Goal: Navigation & Orientation: Find specific page/section

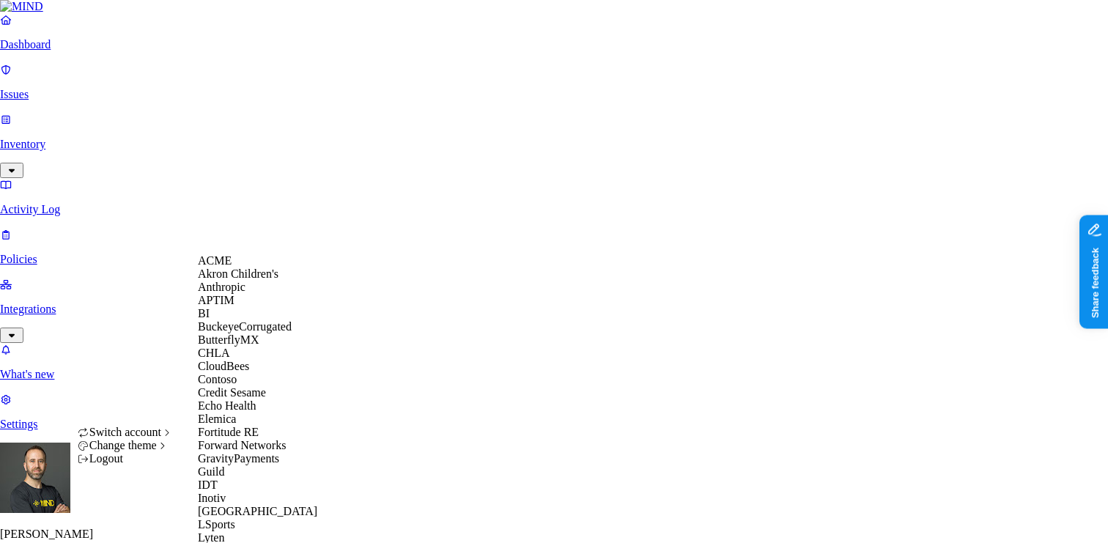
click at [250, 268] on div "ACME" at bounding box center [269, 260] width 142 height 13
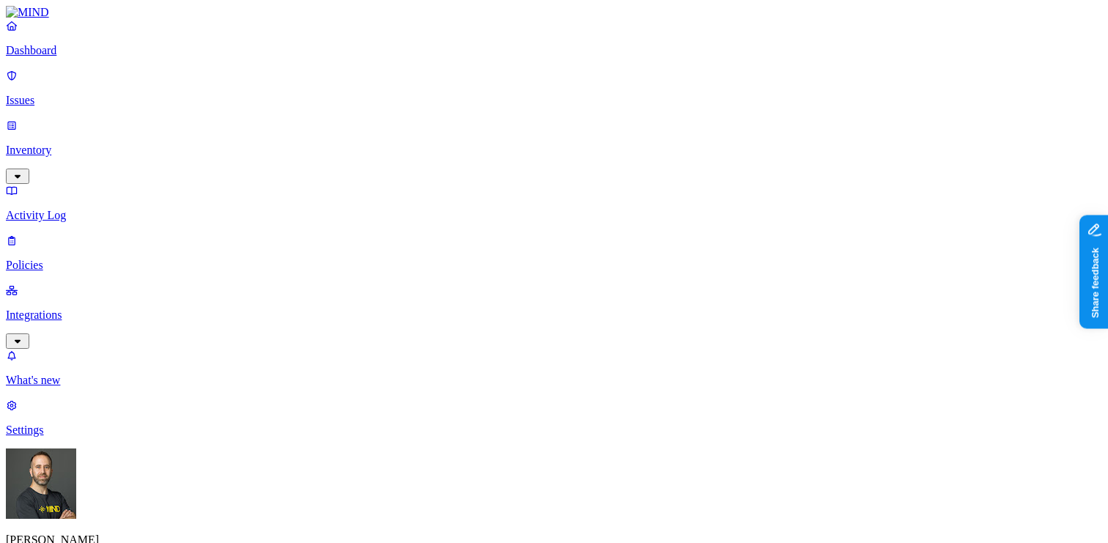
click at [98, 94] on p "Issues" at bounding box center [554, 100] width 1097 height 13
click at [92, 57] on p "Dashboard" at bounding box center [554, 50] width 1097 height 13
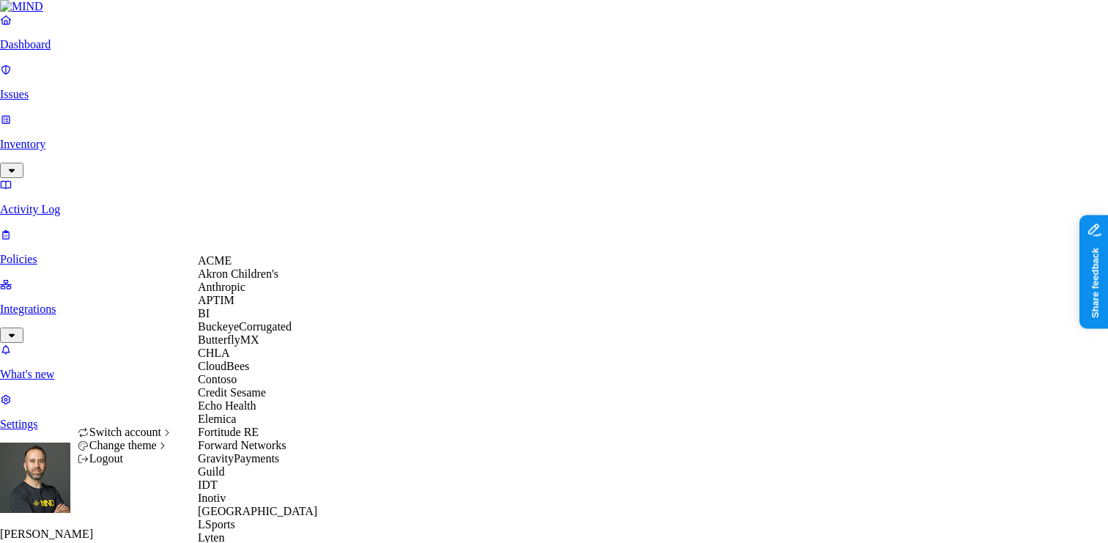
scroll to position [453, 0]
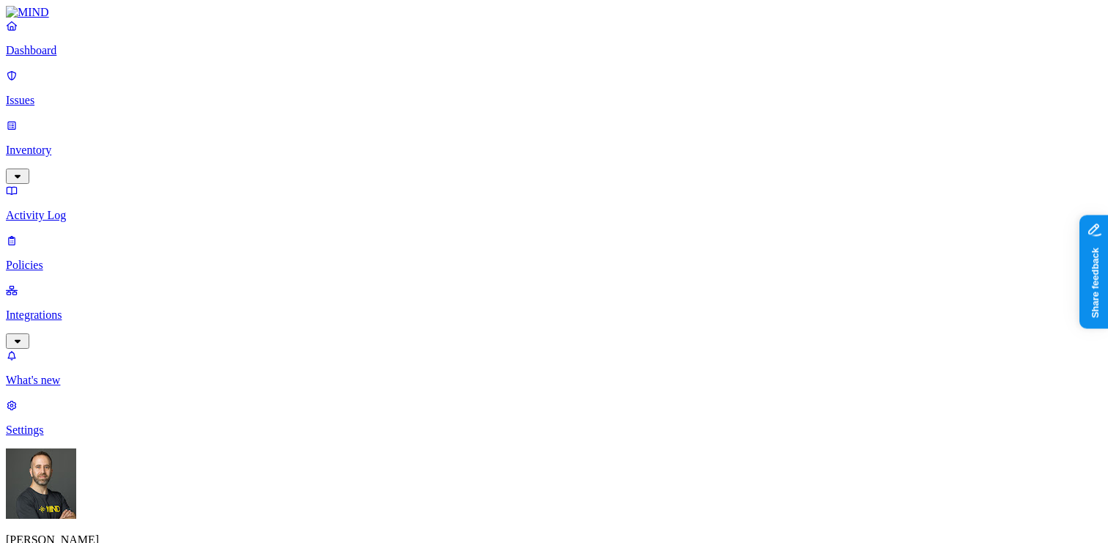
click at [95, 309] on p "Integrations" at bounding box center [554, 315] width 1097 height 13
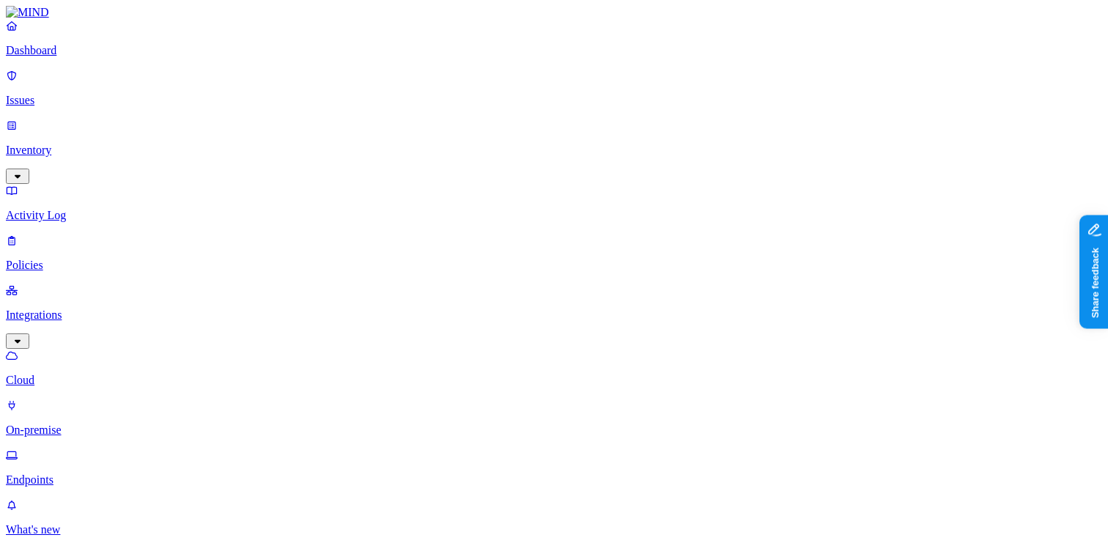
click at [77, 474] on p "Endpoints" at bounding box center [554, 480] width 1097 height 13
click at [142, 519] on html "Dashboard Issues Inventory Activity Log Policies Integrations Cloud On-premise …" at bounding box center [554, 497] width 1108 height 994
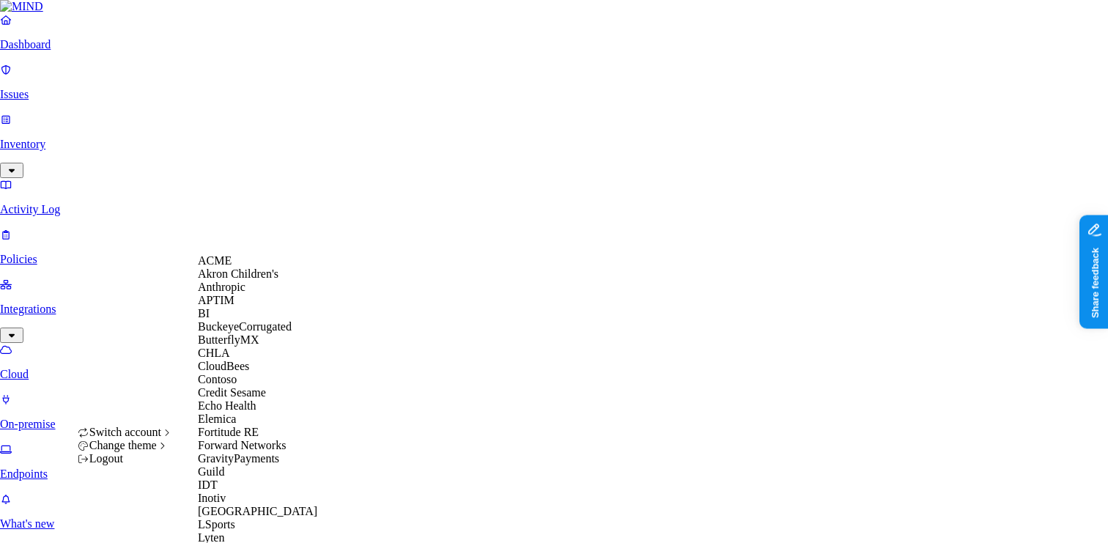
scroll to position [187, 0]
click at [243, 479] on div "Guild" at bounding box center [269, 472] width 142 height 13
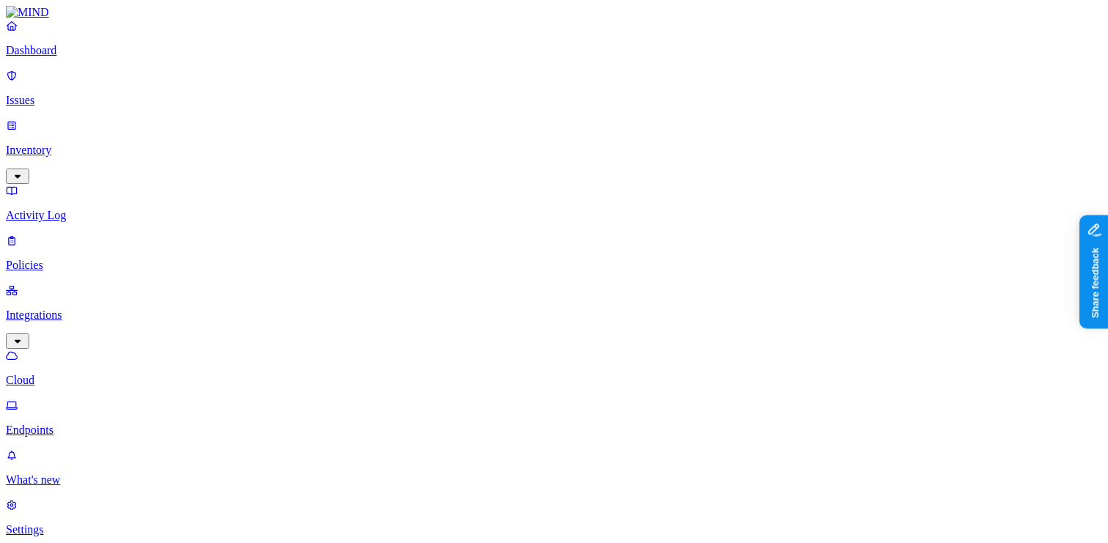
click at [510, 131] on button "button" at bounding box center [516, 133] width 12 height 4
click at [140, 523] on html "Dashboard Issues Inventory Activity Log Policies Integrations Cloud Endpoints W…" at bounding box center [554, 506] width 1108 height 1012
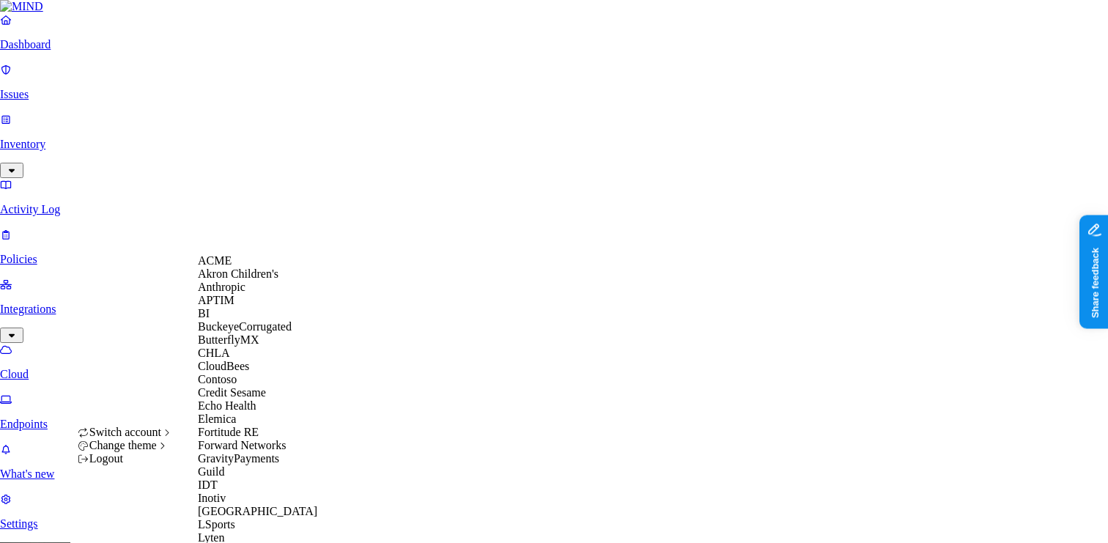
scroll to position [806, 0]
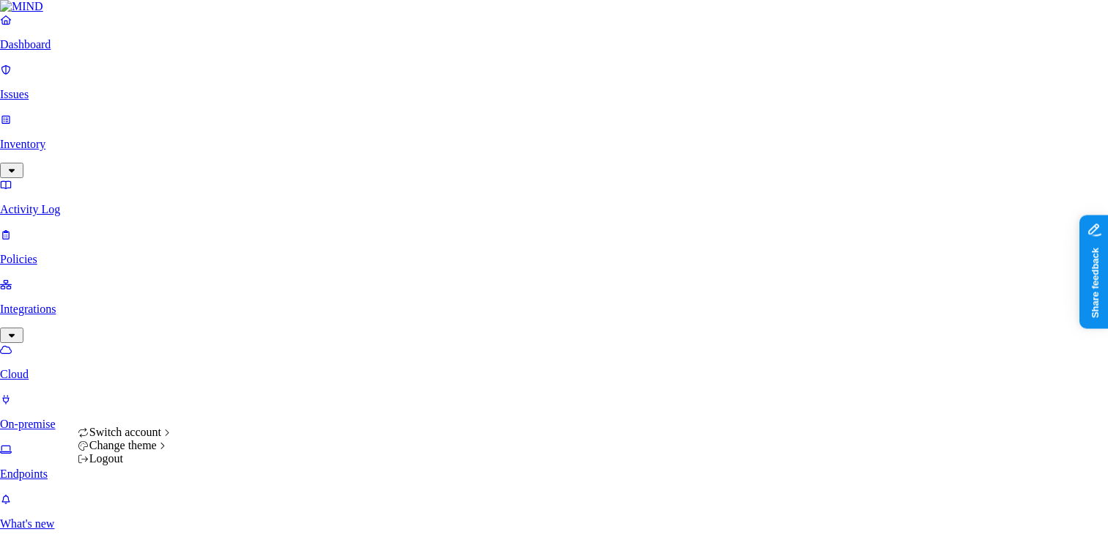
click at [141, 529] on html "Dashboard Issues Inventory Activity Log Policies Integrations Cloud On-premise …" at bounding box center [554, 528] width 1108 height 1056
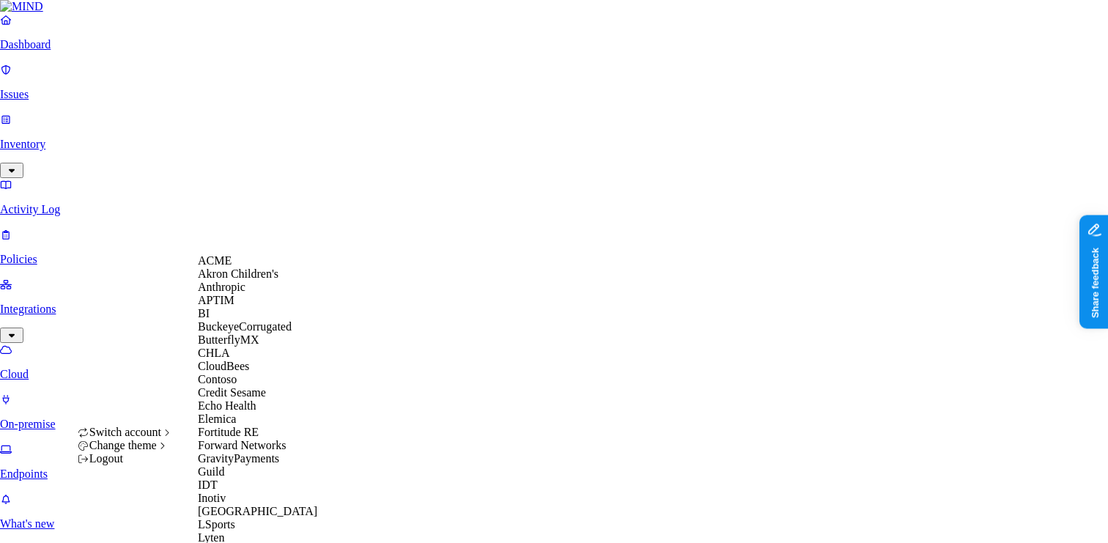
scroll to position [794, 0]
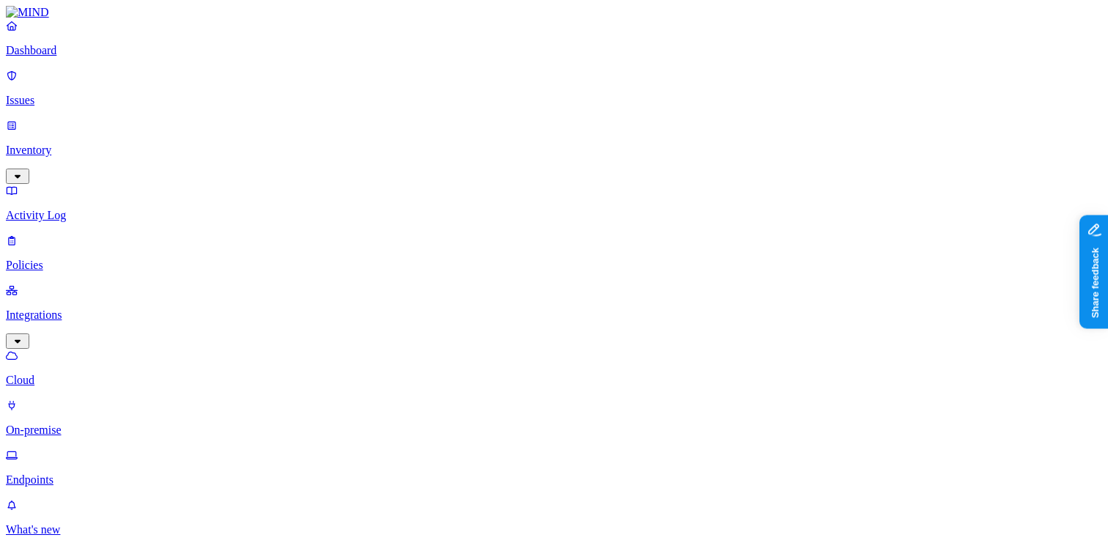
click at [141, 520] on html "Dashboard Issues Inventory Activity Log Policies Integrations Cloud On-premise …" at bounding box center [554, 531] width 1108 height 1062
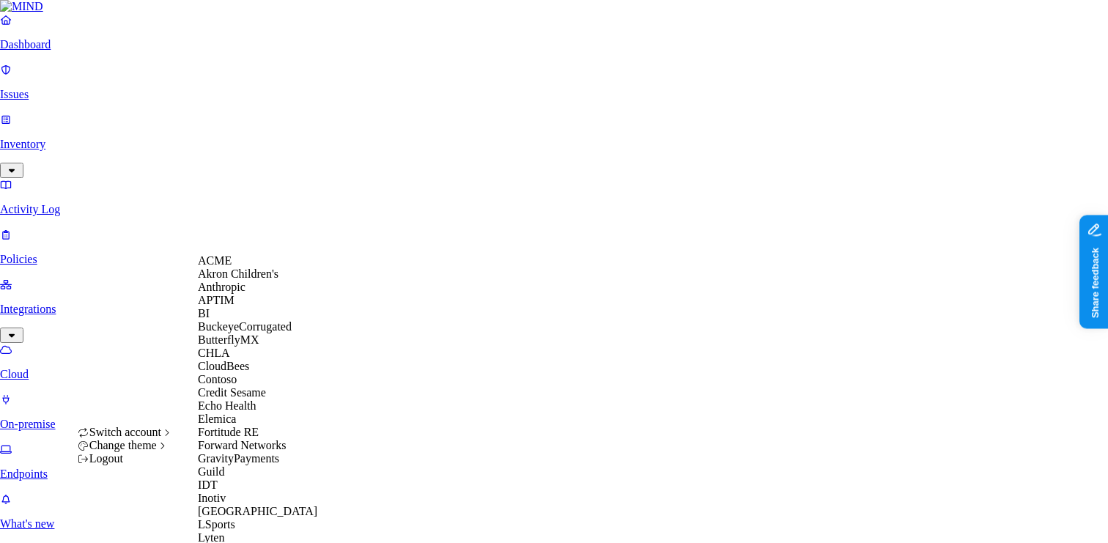
scroll to position [674, 0]
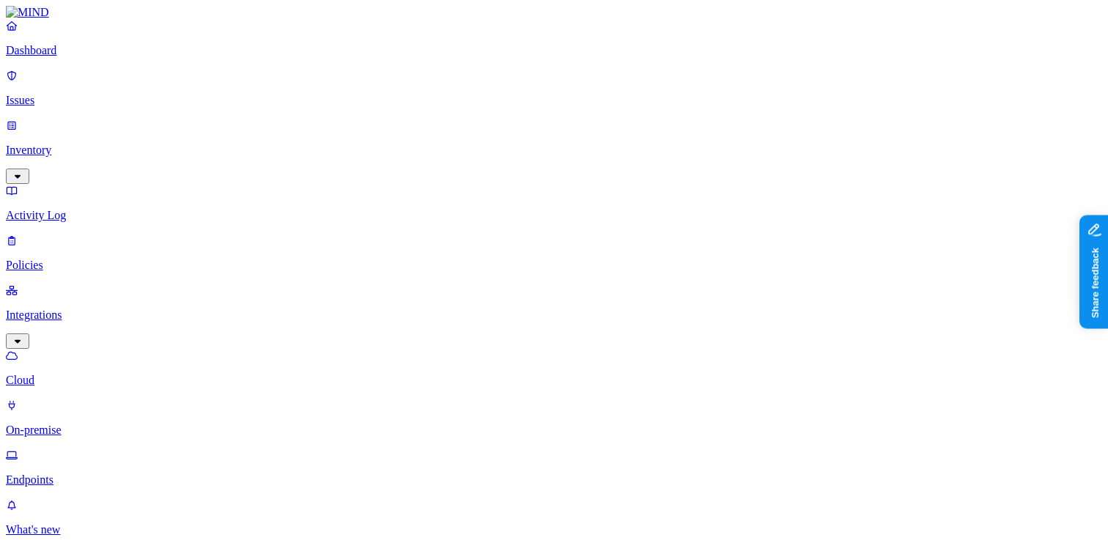
click at [142, 520] on html "Dashboard Issues Inventory Activity Log Policies Integrations Cloud On-premise …" at bounding box center [554, 531] width 1108 height 1062
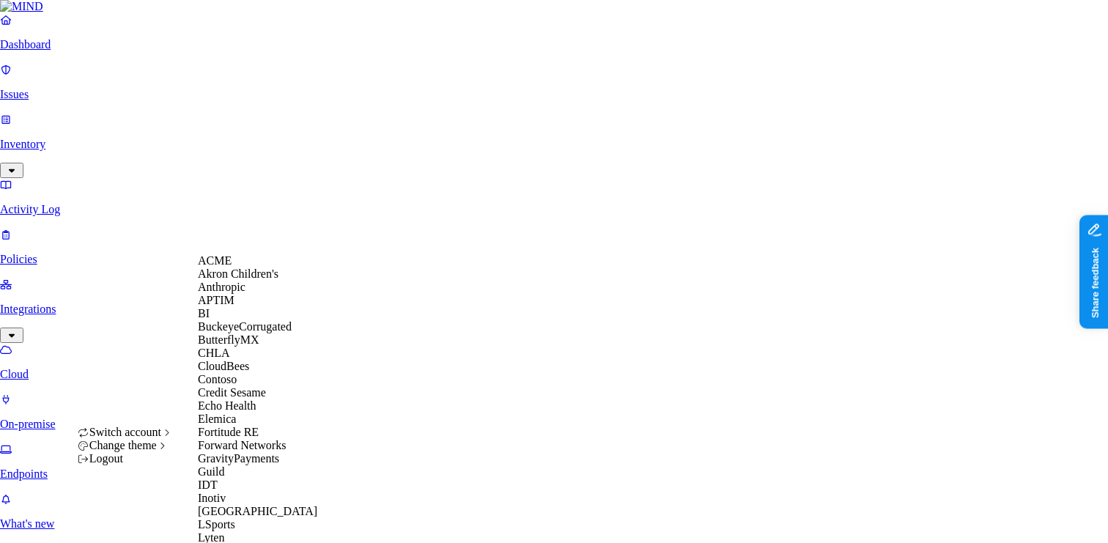
scroll to position [498, 0]
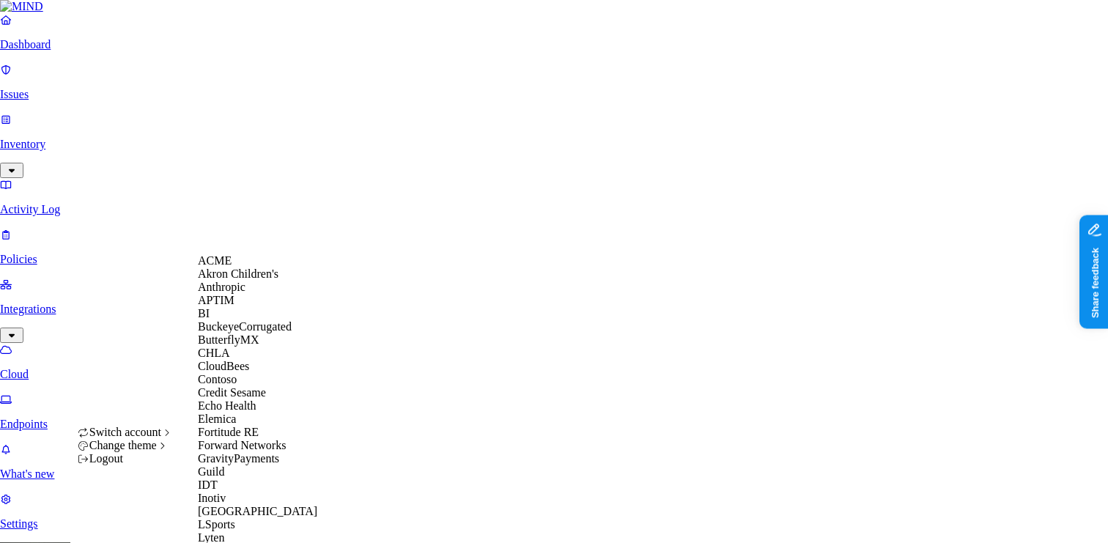
scroll to position [53, 0]
click at [275, 333] on span "BuckeyeCorrugated" at bounding box center [245, 326] width 94 height 12
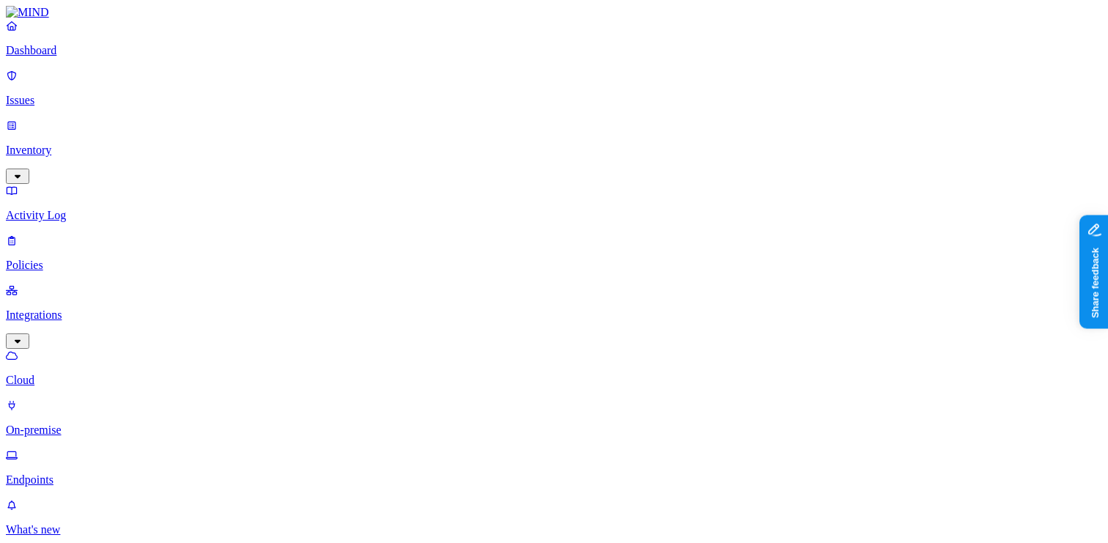
click at [70, 144] on p "Inventory" at bounding box center [554, 150] width 1097 height 13
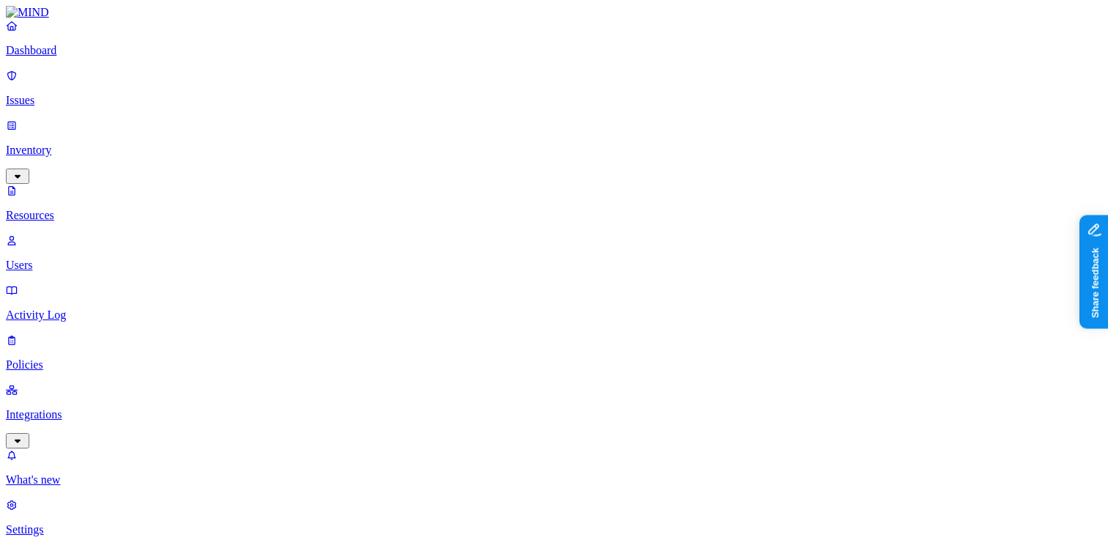
click at [103, 56] on link "Dashboard" at bounding box center [554, 38] width 1097 height 38
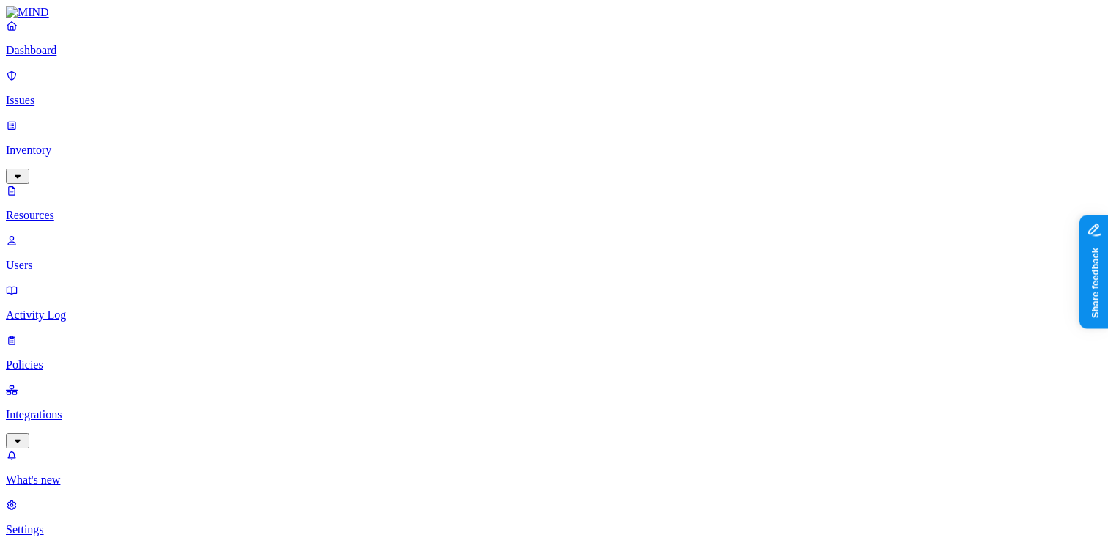
scroll to position [479, 0]
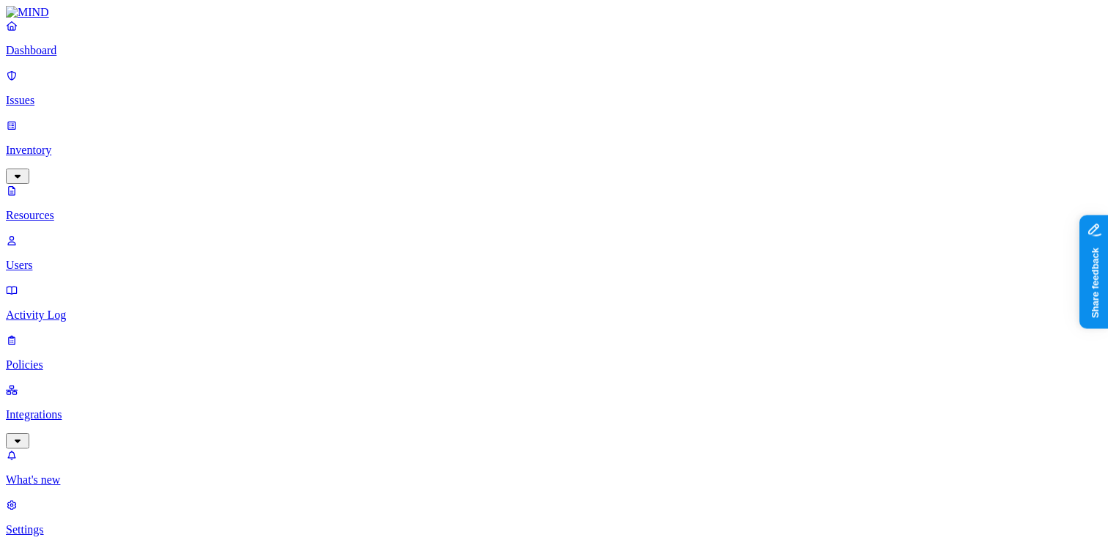
click at [105, 57] on p "Dashboard" at bounding box center [554, 50] width 1097 height 13
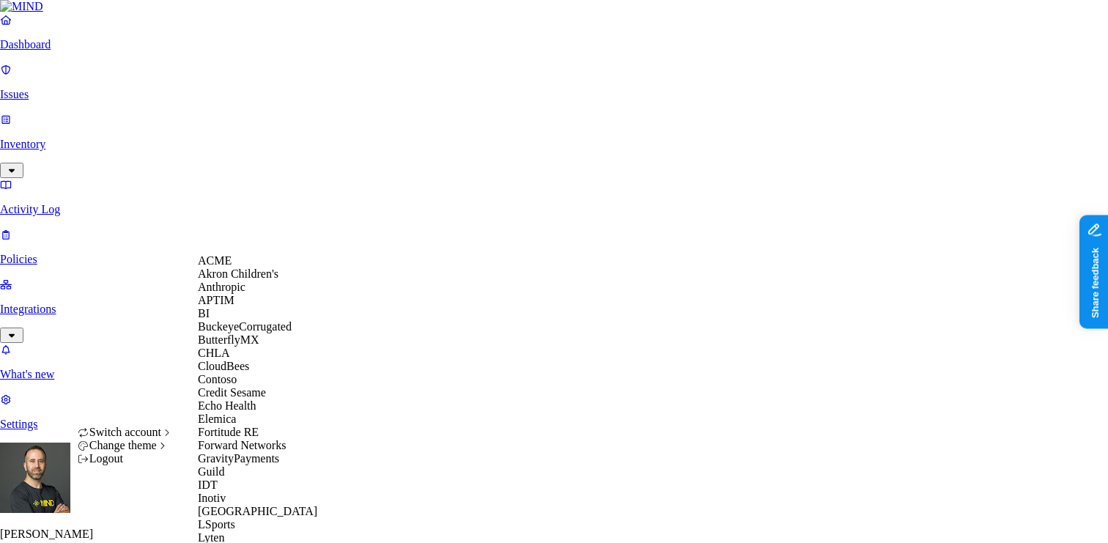
scroll to position [417, 0]
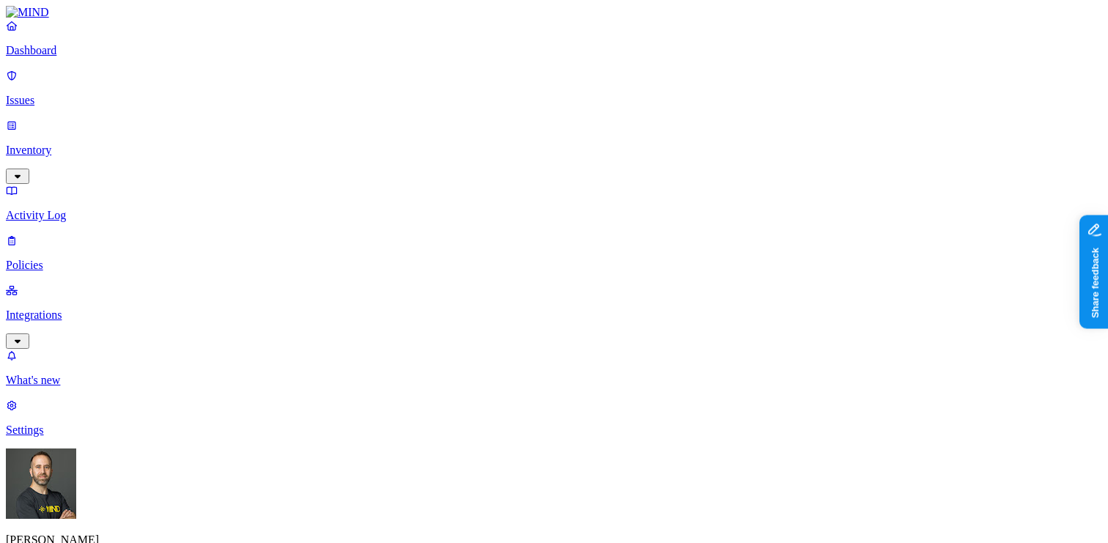
click at [125, 309] on p "Integrations" at bounding box center [554, 315] width 1097 height 13
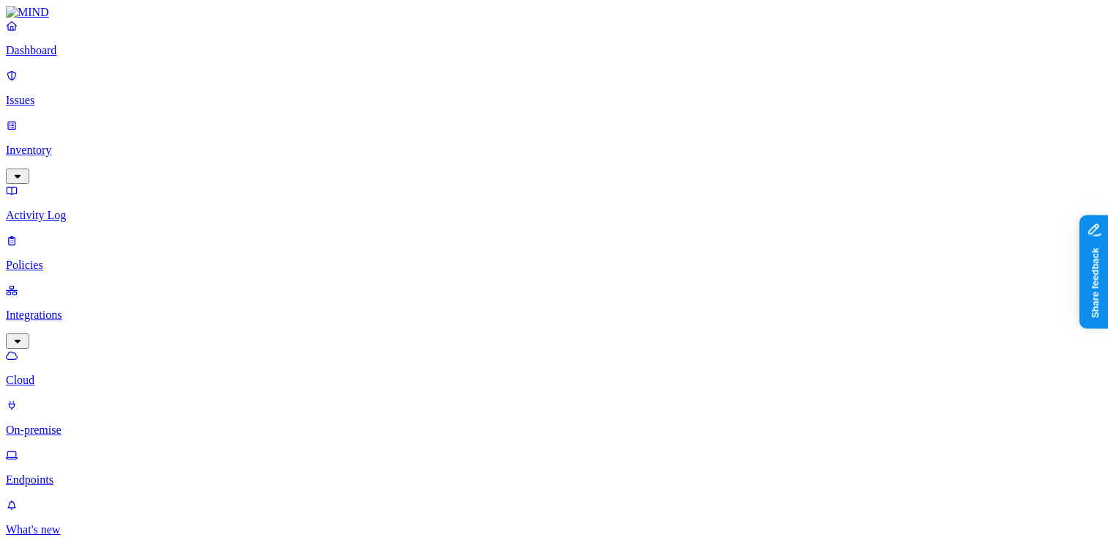
click at [87, 474] on p "Endpoints" at bounding box center [554, 480] width 1097 height 13
click at [92, 57] on p "Dashboard" at bounding box center [554, 50] width 1097 height 13
